Goal: Find specific page/section

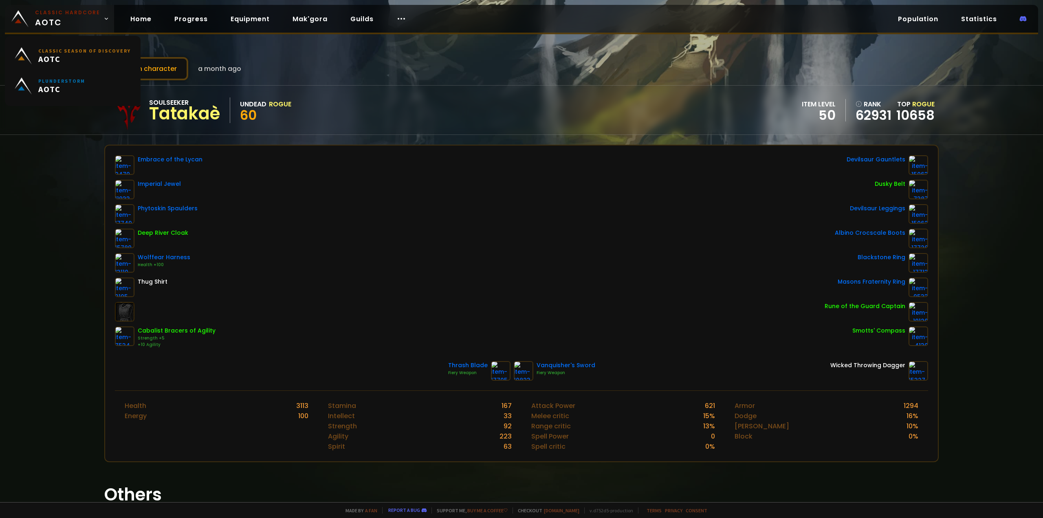
click at [72, 18] on span "Classic Hardcore AOTC" at bounding box center [67, 19] width 65 height 20
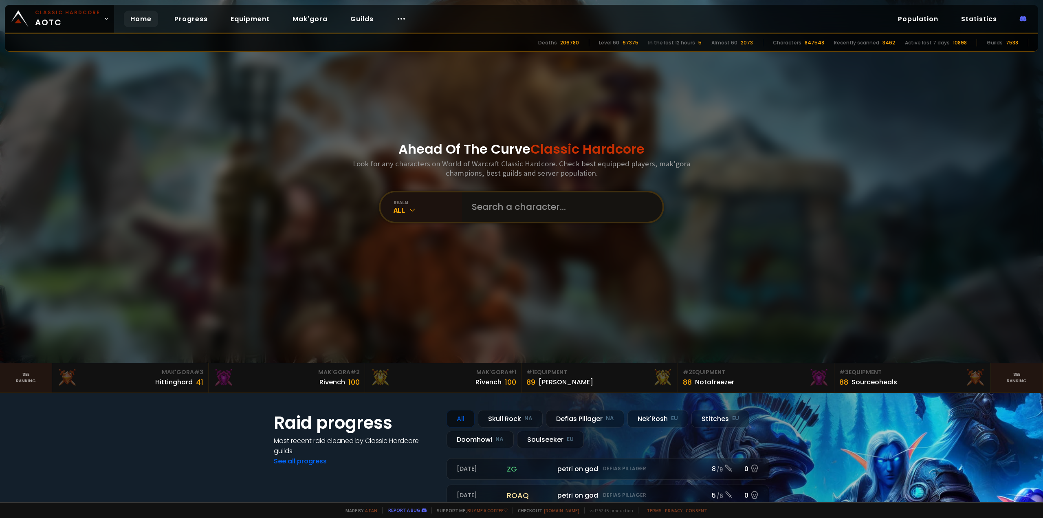
click at [513, 203] on input "text" at bounding box center [560, 206] width 186 height 29
type input "decimatrix"
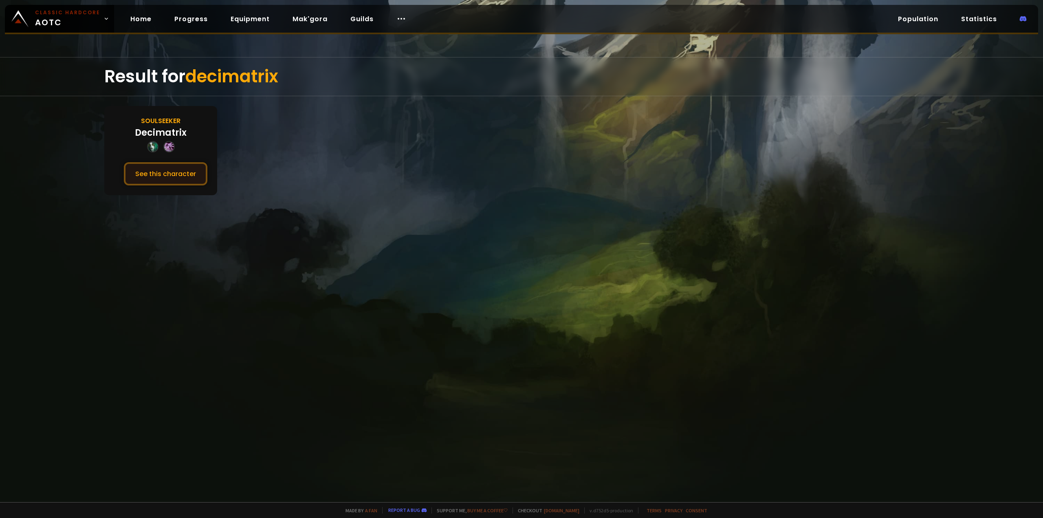
click at [188, 179] on button "See this character" at bounding box center [166, 173] width 84 height 23
